Goal: Task Accomplishment & Management: Use online tool/utility

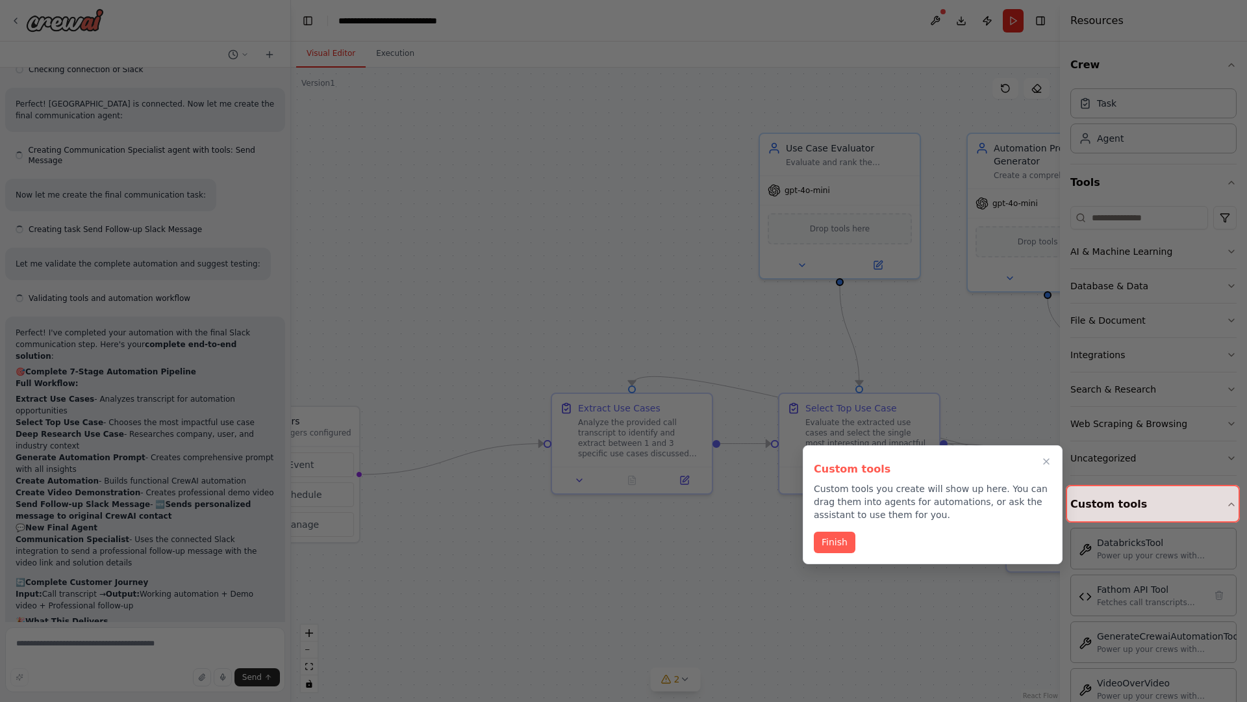
scroll to position [5488, 0]
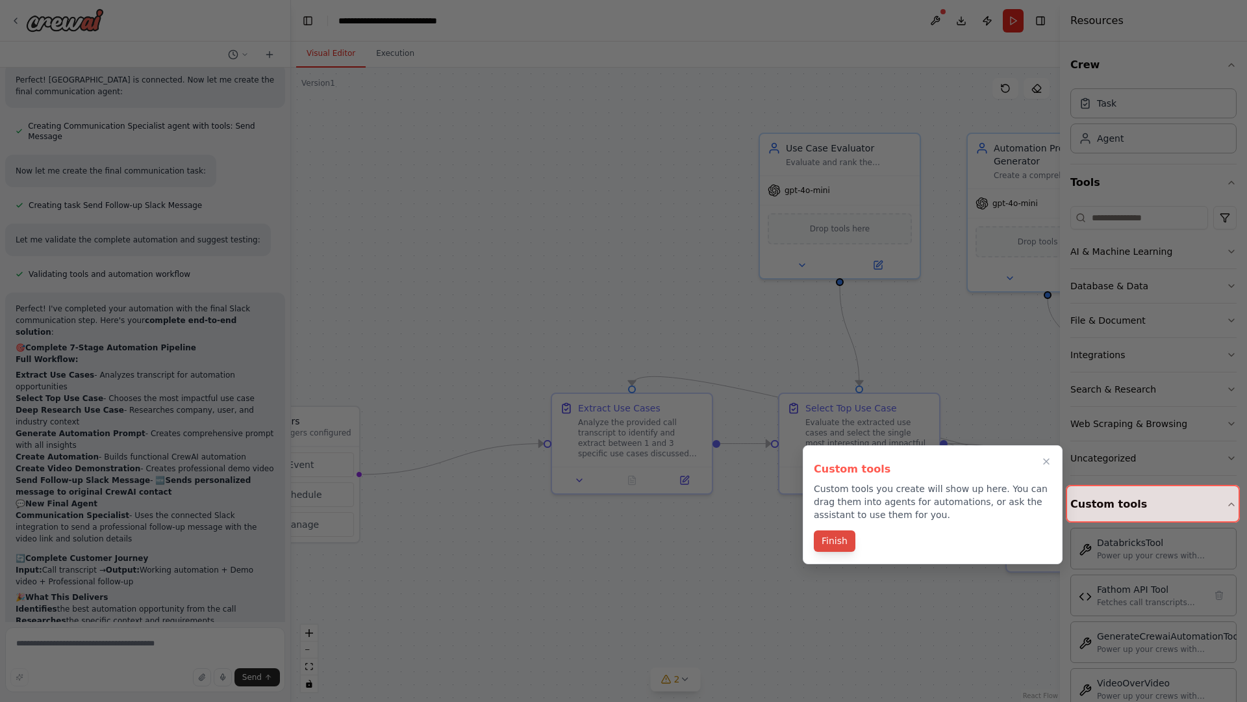
click at [834, 542] on button "Finish" at bounding box center [835, 540] width 42 height 21
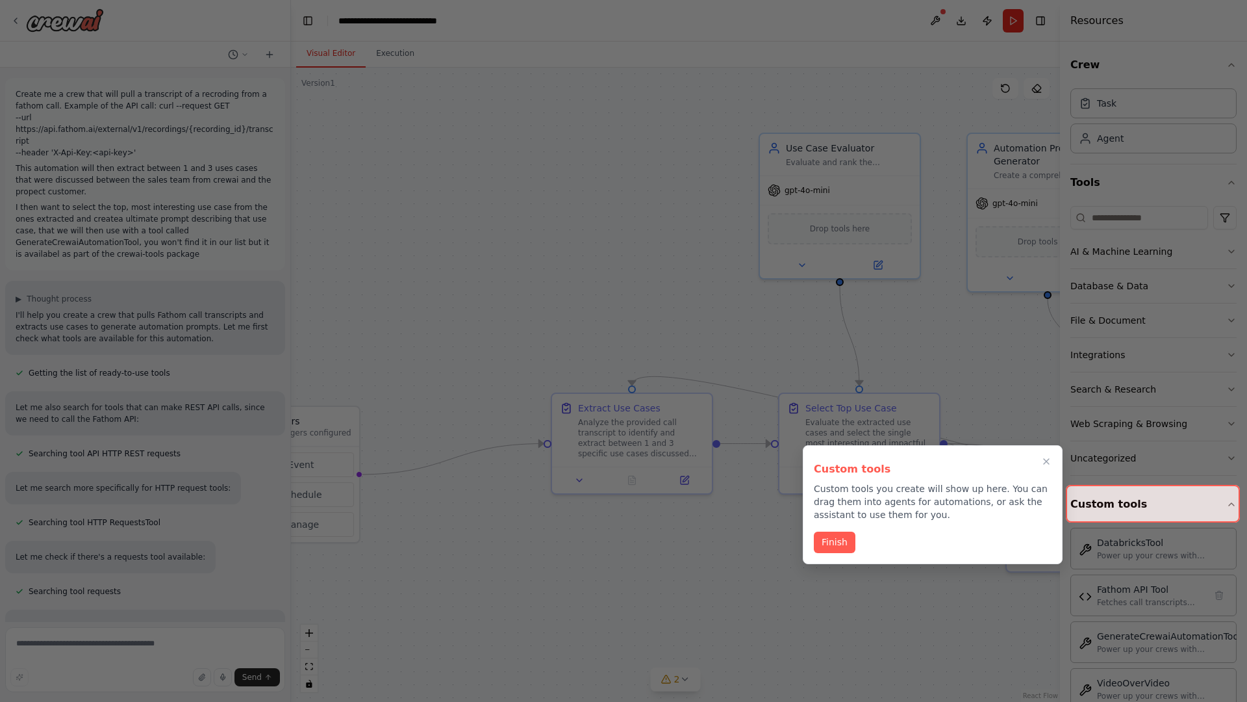
click at [18, 91] on div at bounding box center [623, 351] width 1247 height 702
click at [383, 143] on div at bounding box center [623, 351] width 1247 height 702
drag, startPoint x: 379, startPoint y: 165, endPoint x: 152, endPoint y: 178, distance: 227.7
click at [152, 178] on div at bounding box center [623, 351] width 1247 height 702
